Goal: Find specific page/section: Find specific page/section

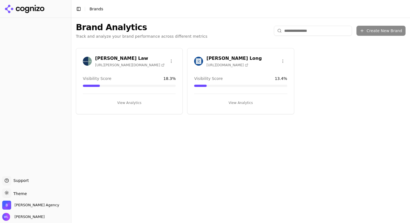
click at [125, 59] on h3 "[PERSON_NAME] Law" at bounding box center [130, 58] width 70 height 7
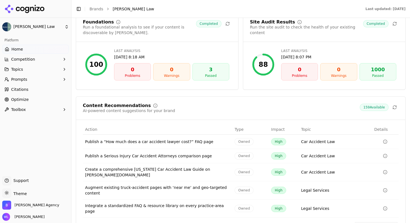
scroll to position [789, 0]
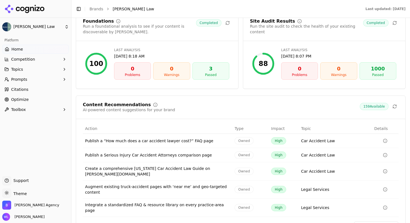
click at [185, 138] on div "Publish a “How much does a car accident lawyer cost?” FAQ page" at bounding box center [157, 141] width 145 height 6
click at [154, 184] on div "Augment existing truck-accident pages with ‘near me’ and geo-targeted content" at bounding box center [157, 189] width 145 height 11
click at [192, 166] on div "Create a comprehensive [US_STATE] Car Accident Law Guide on [PERSON_NAME][DOMAI…" at bounding box center [157, 171] width 145 height 11
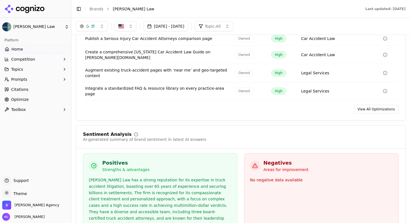
scroll to position [771, 0]
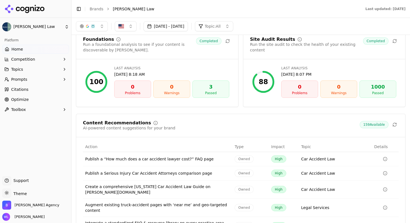
click at [154, 156] on div "Publish a “How much does a car accident lawyer cost?” FAQ page" at bounding box center [157, 159] width 145 height 6
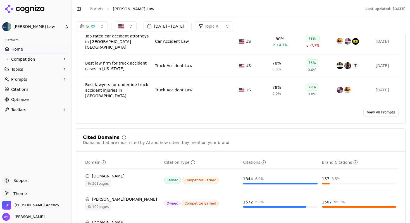
scroll to position [394, 0]
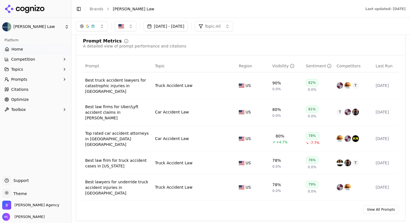
click at [374, 205] on link "View All Prompts" at bounding box center [380, 209] width 35 height 9
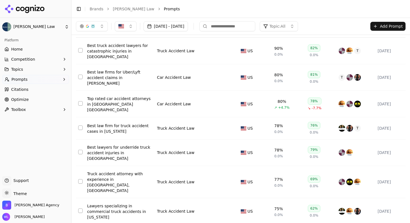
scroll to position [82, 0]
